Goal: Task Accomplishment & Management: Manage account settings

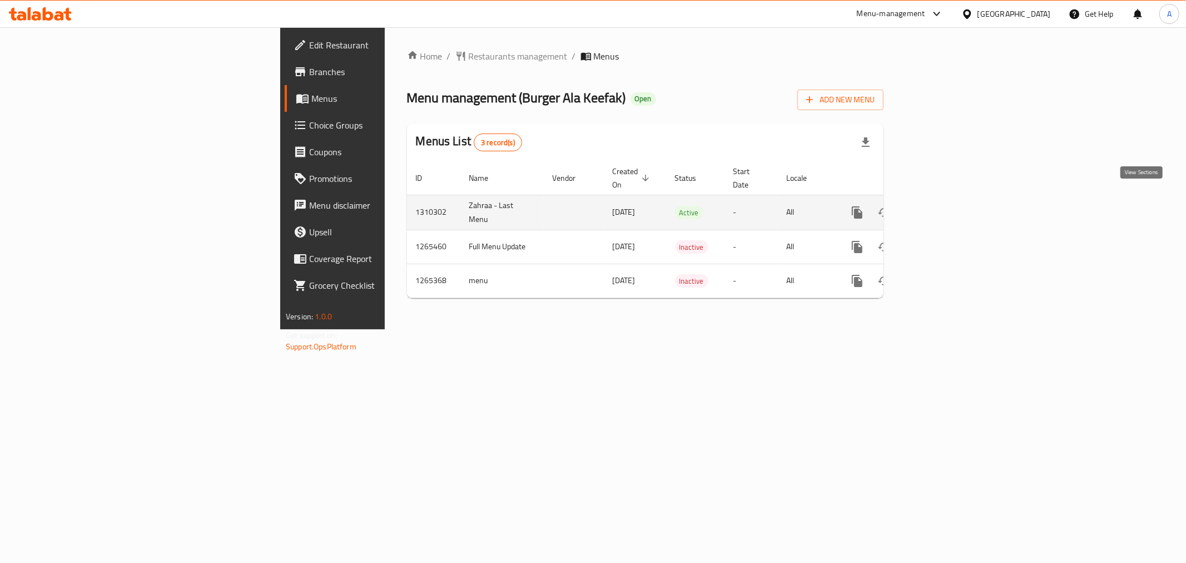
click at [951, 202] on link "enhanced table" at bounding box center [937, 212] width 27 height 27
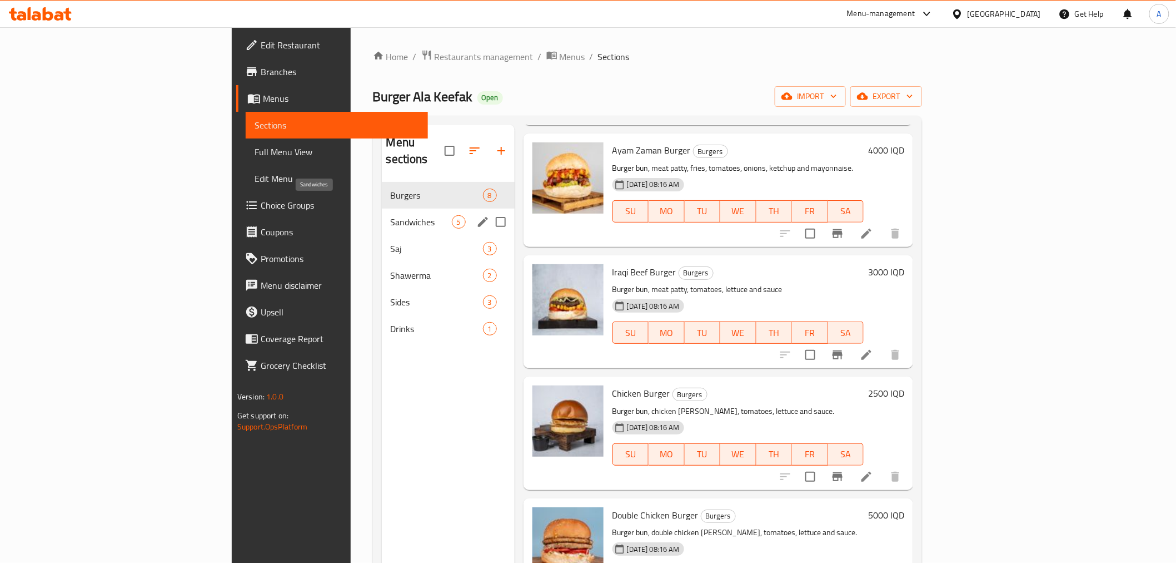
click at [391, 215] on span "Sandwiches" at bounding box center [421, 221] width 61 height 13
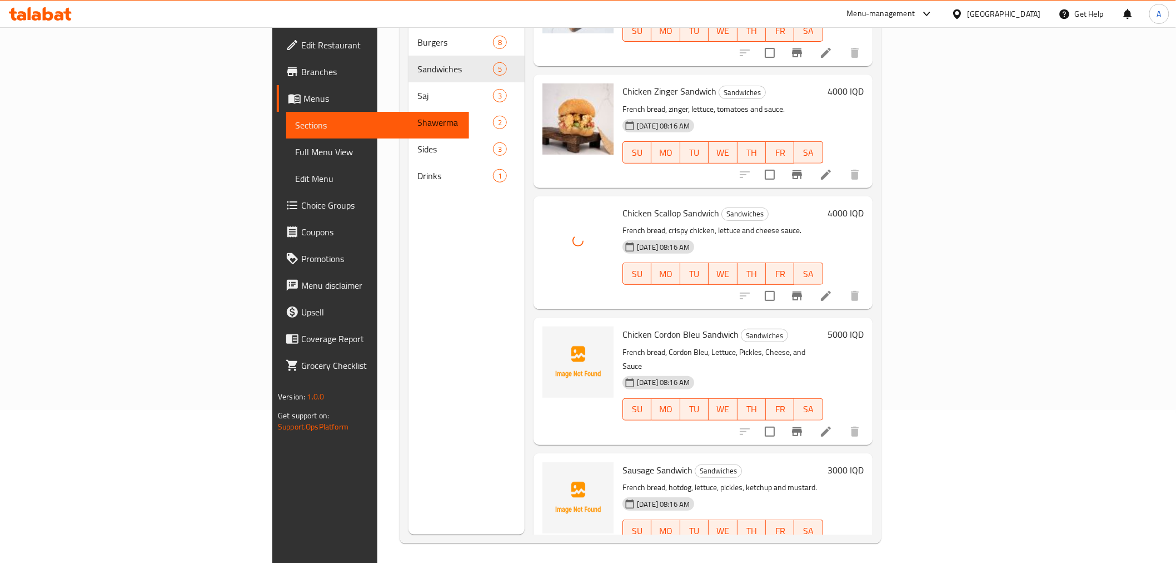
scroll to position [156, 0]
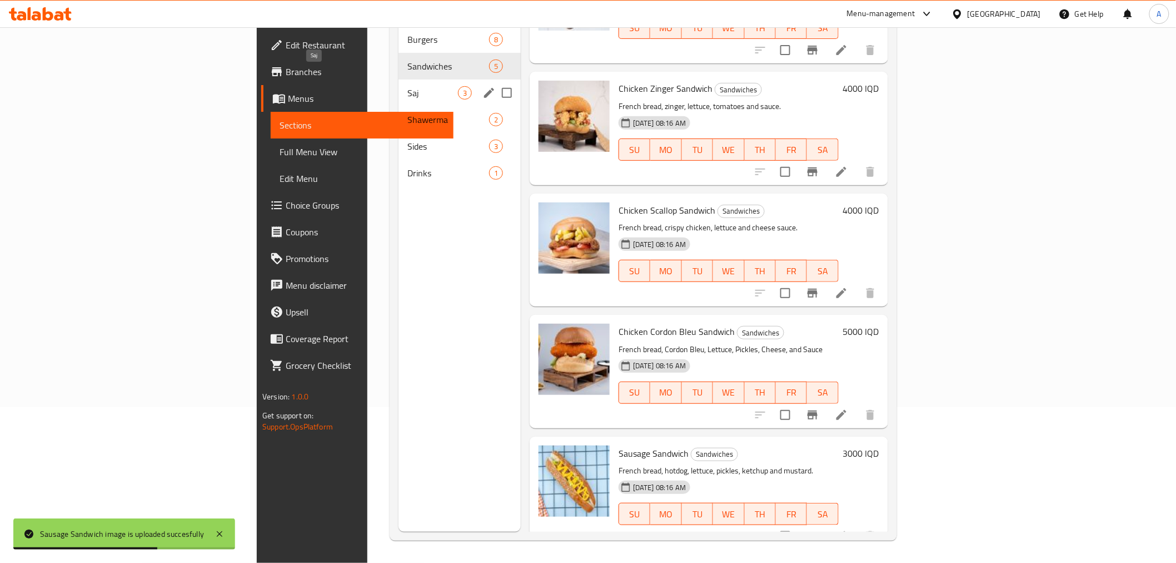
click at [407, 86] on span "Saj" at bounding box center [432, 92] width 51 height 13
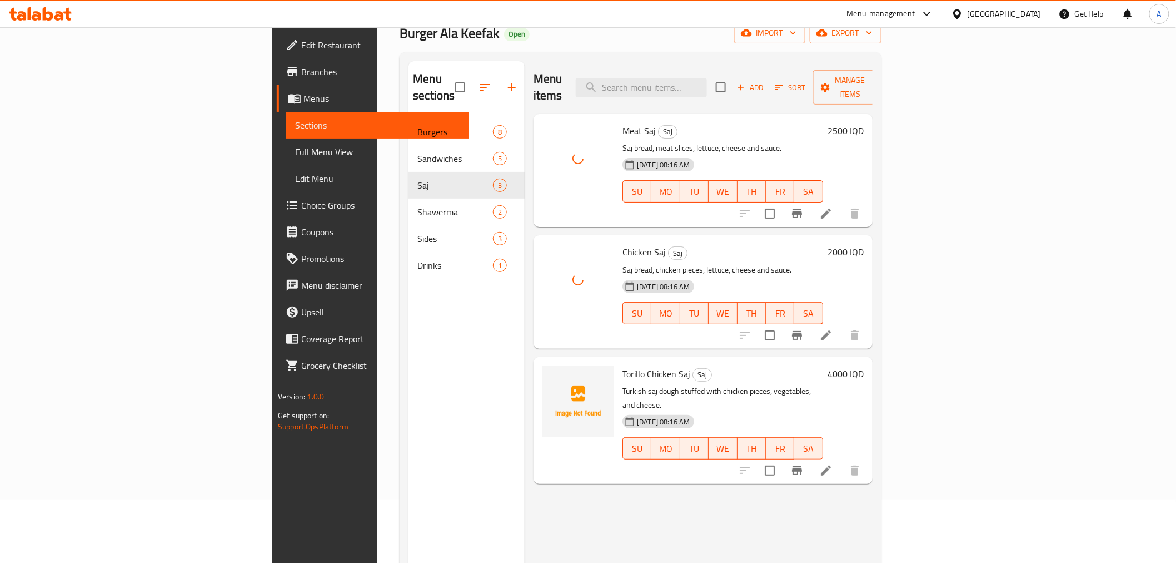
scroll to position [93, 0]
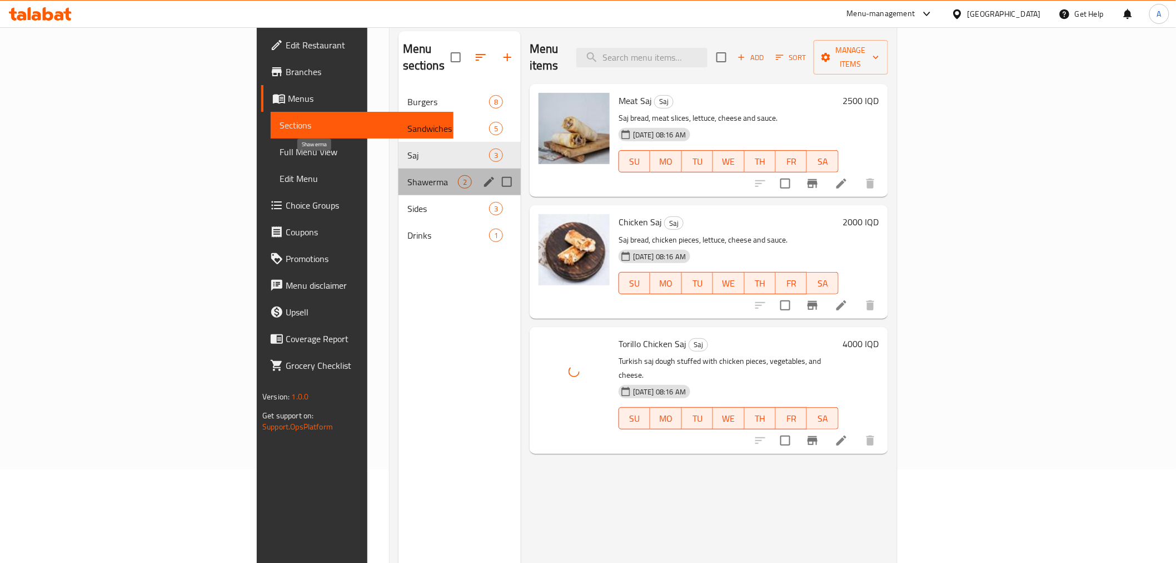
click at [407, 175] on span "Shawerma" at bounding box center [432, 181] width 51 height 13
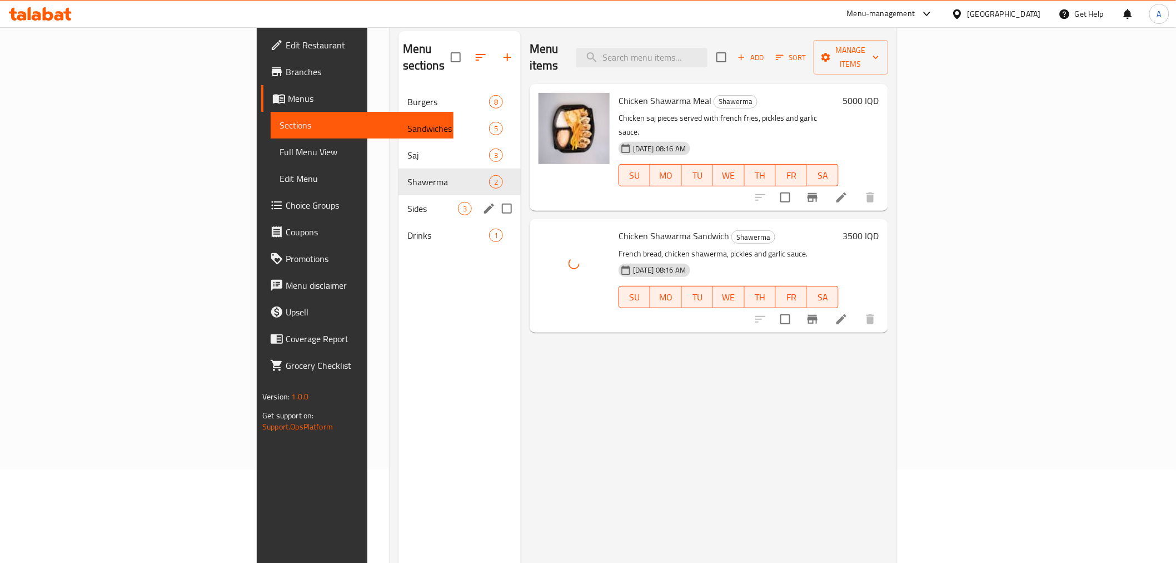
click at [407, 202] on span "Sides" at bounding box center [432, 208] width 51 height 13
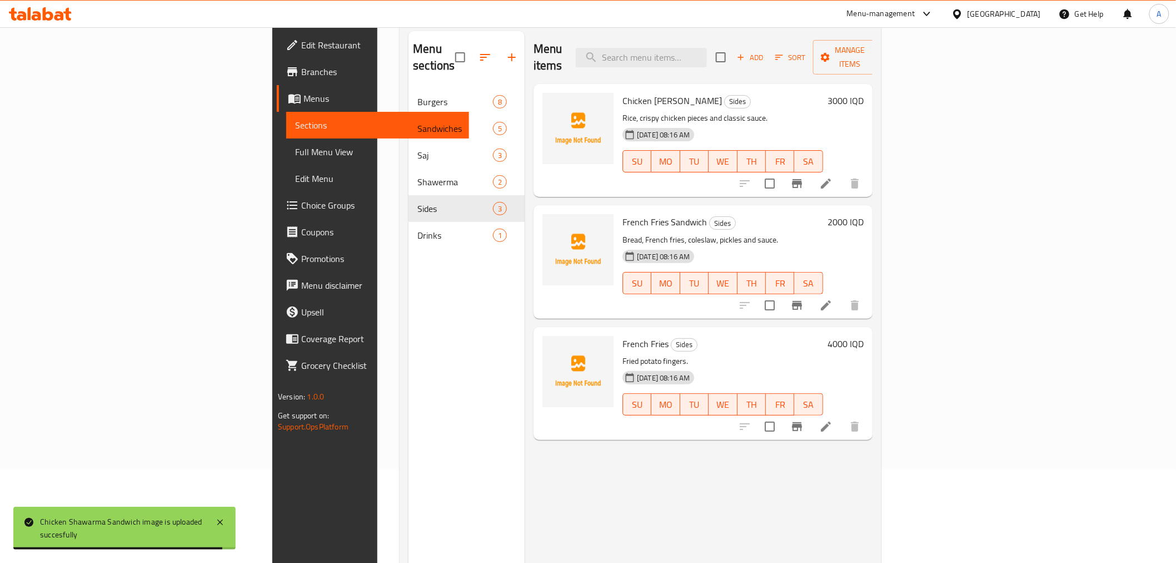
click at [543, 117] on div at bounding box center [578, 128] width 71 height 71
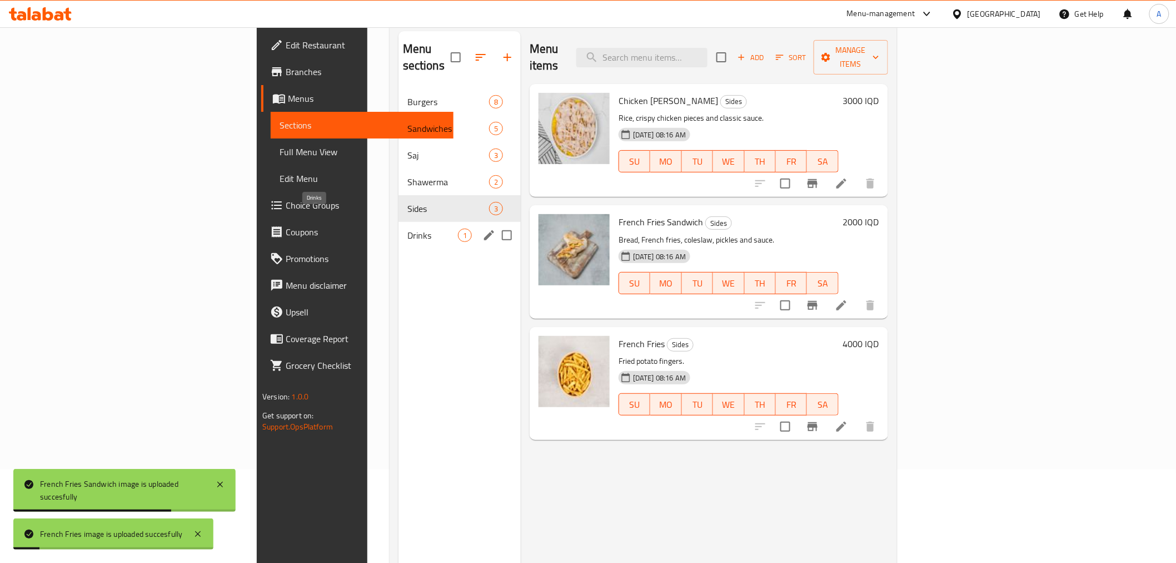
click at [407, 228] on span "Drinks" at bounding box center [432, 234] width 51 height 13
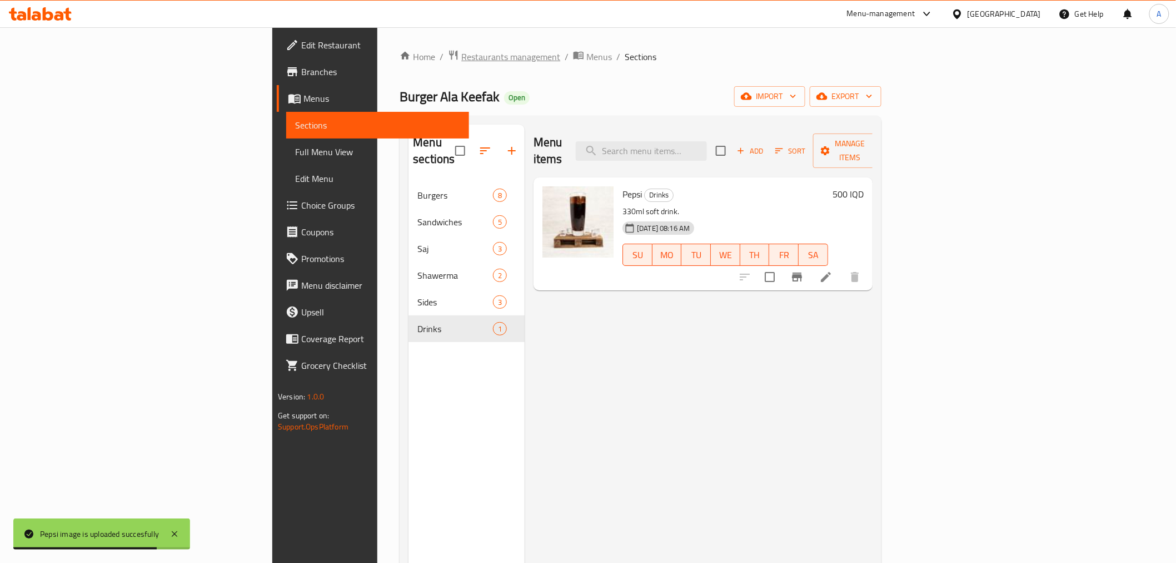
click at [461, 52] on span "Restaurants management" at bounding box center [510, 56] width 99 height 13
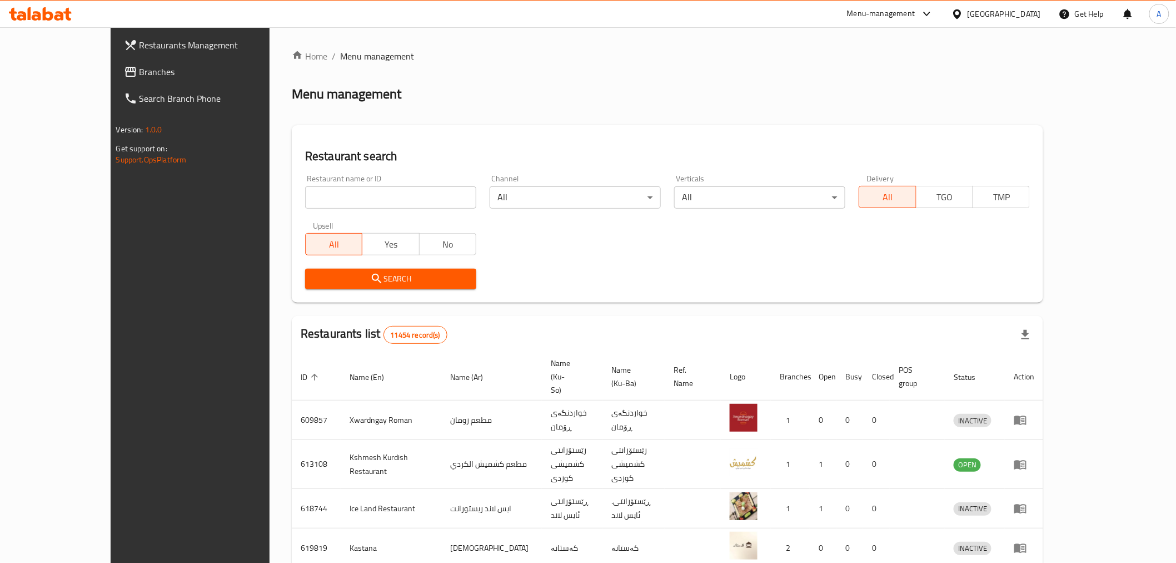
click at [307, 205] on input "search" at bounding box center [390, 197] width 171 height 22
type input "f"
click at [317, 186] on input "search" at bounding box center [390, 197] width 171 height 22
click at [367, 247] on span "Yes" at bounding box center [391, 244] width 48 height 16
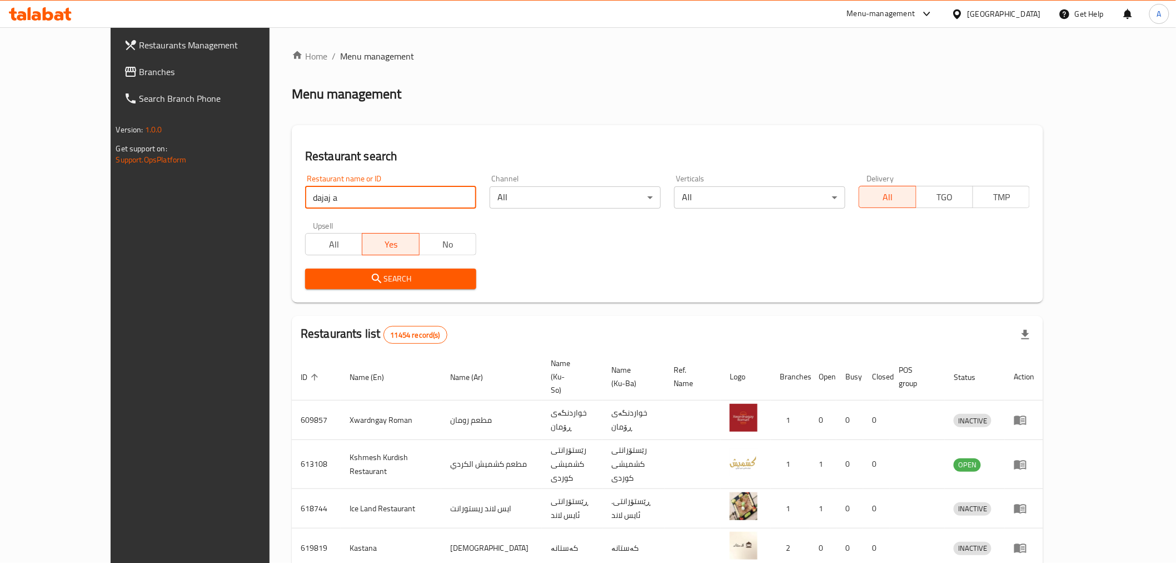
click at [305, 206] on input "dajaj a" at bounding box center [390, 197] width 171 height 22
type input "[PERSON_NAME]"
click at [310, 241] on span "All" at bounding box center [334, 244] width 48 height 16
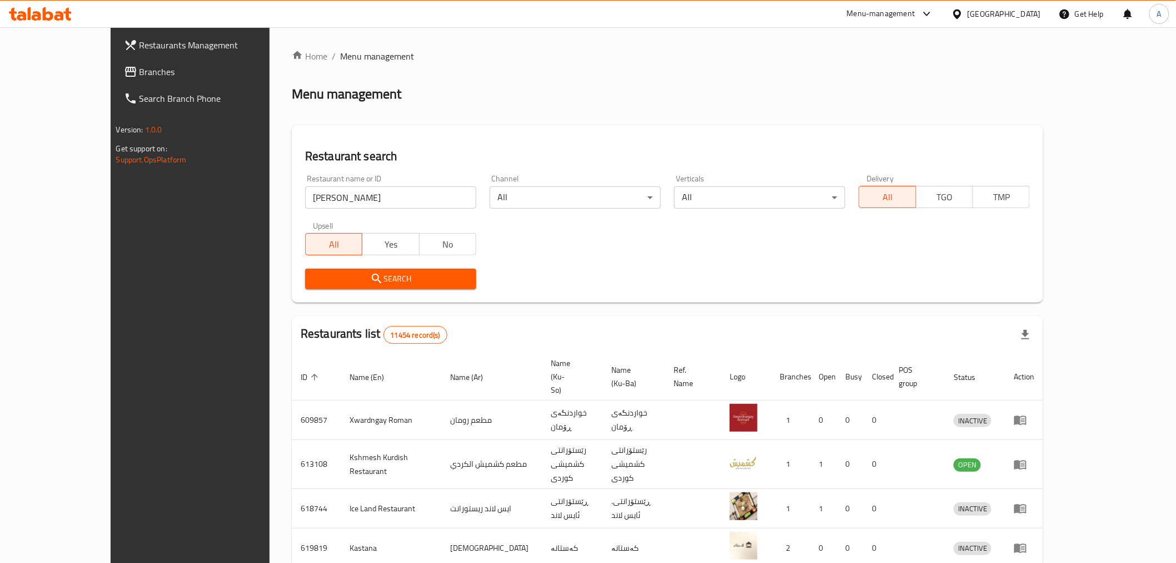
click at [312, 268] on button "Search" at bounding box center [390, 278] width 171 height 21
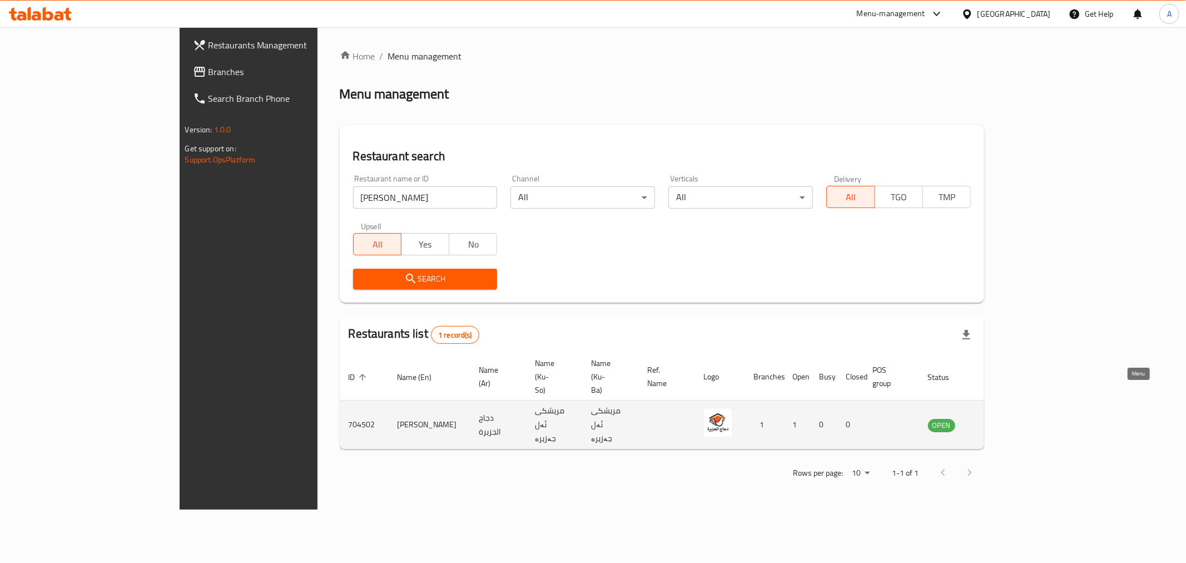
click at [999, 418] on icon "enhanced table" at bounding box center [992, 424] width 13 height 13
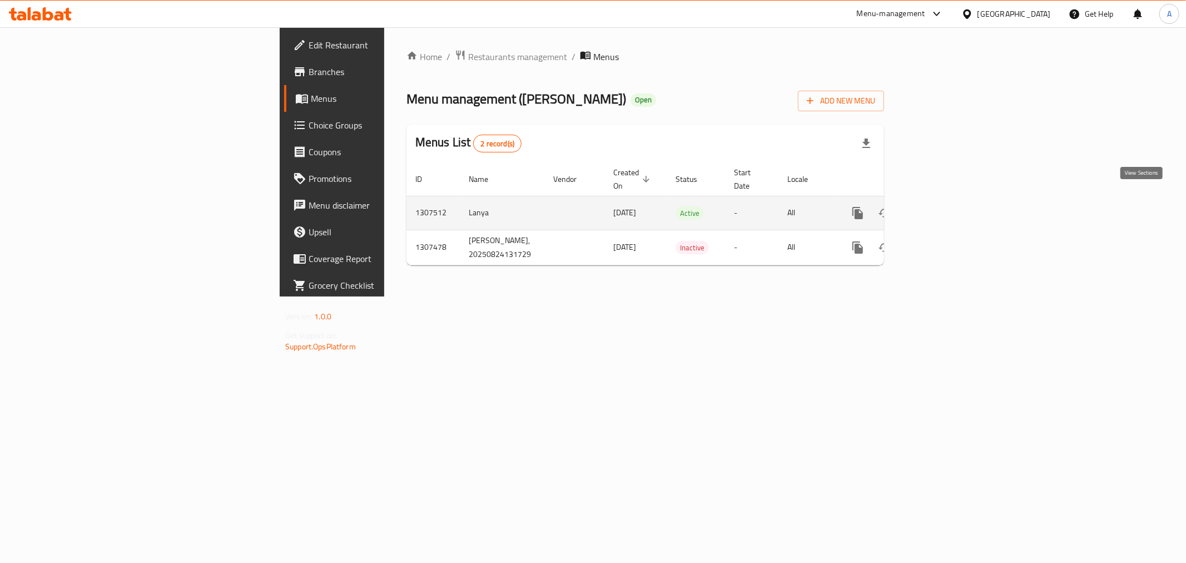
click at [944, 206] on icon "enhanced table" at bounding box center [937, 212] width 13 height 13
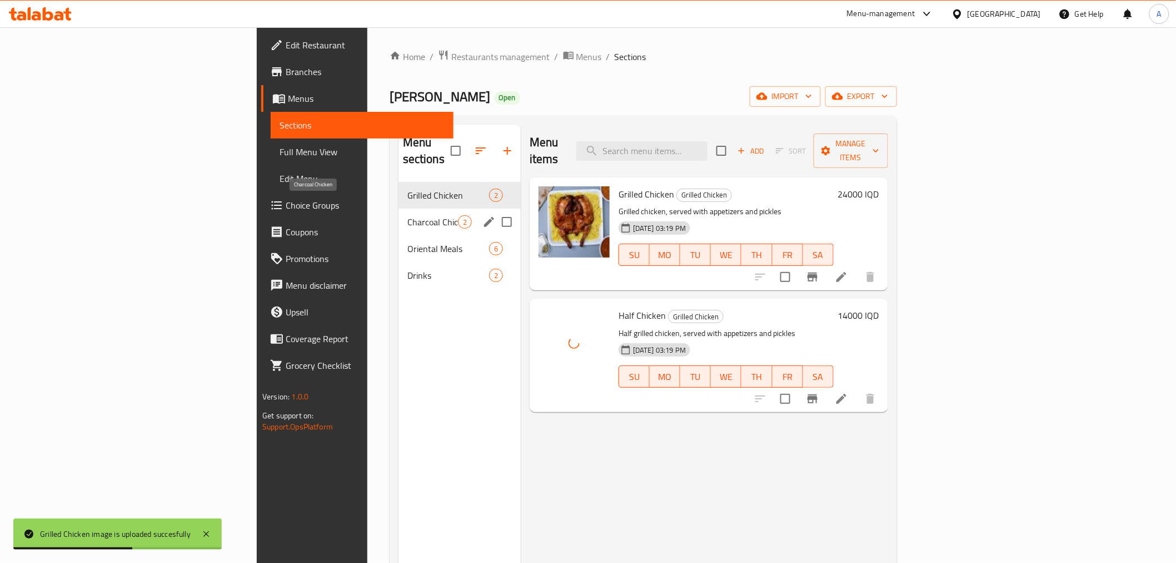
click at [407, 215] on span "Charcoal Chicken" at bounding box center [432, 221] width 51 height 13
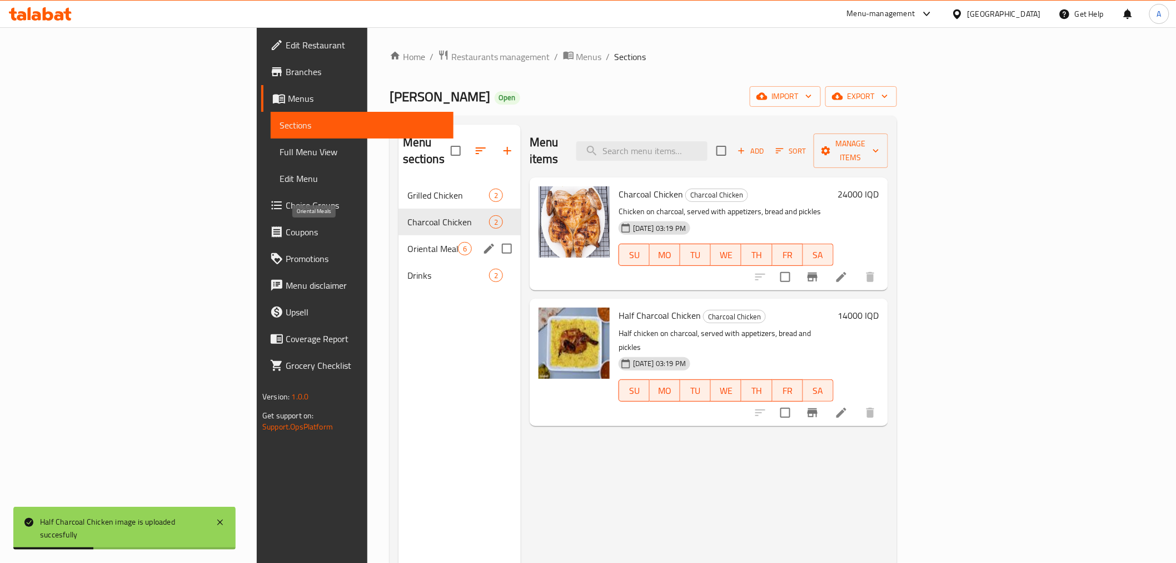
click at [407, 242] on span "Oriental Meals" at bounding box center [432, 248] width 51 height 13
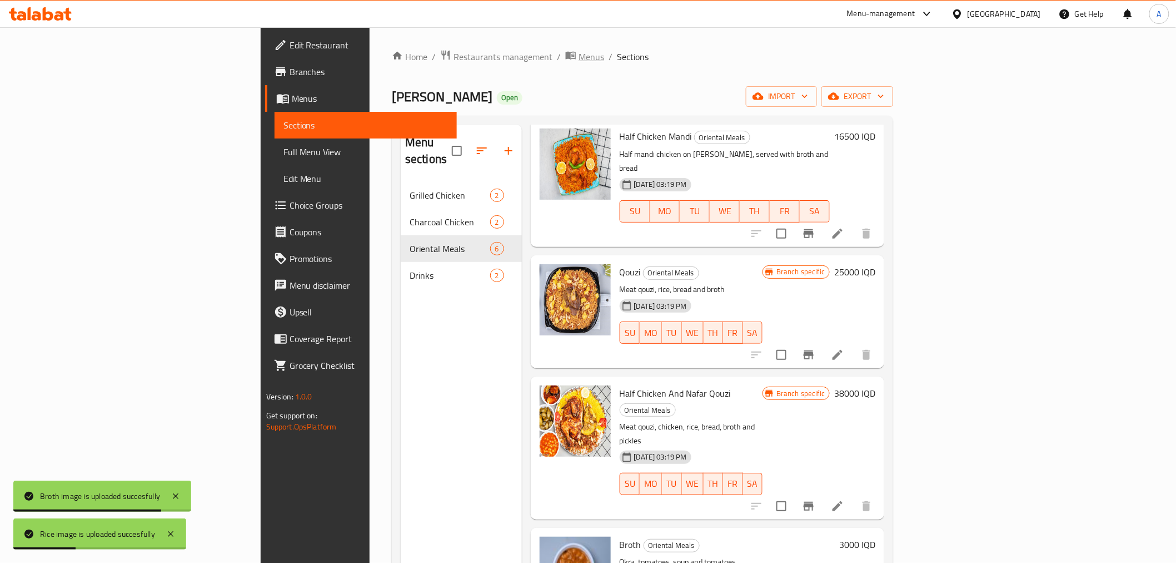
click at [579, 52] on span "Menus" at bounding box center [592, 56] width 26 height 13
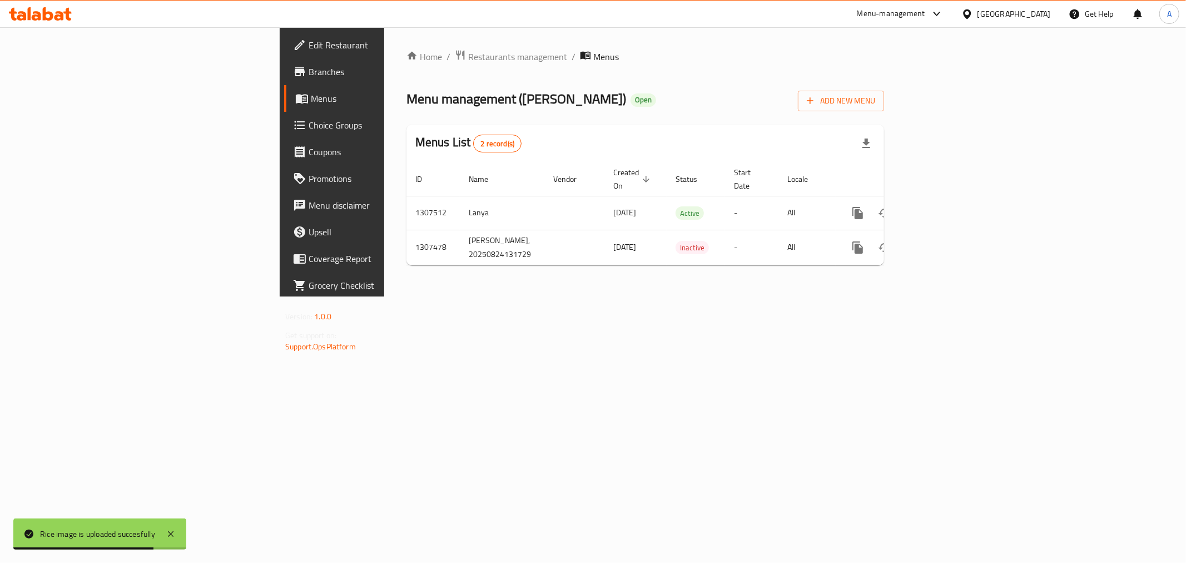
click at [309, 47] on span "Edit Restaurant" at bounding box center [389, 44] width 160 height 13
